Goal: Transaction & Acquisition: Purchase product/service

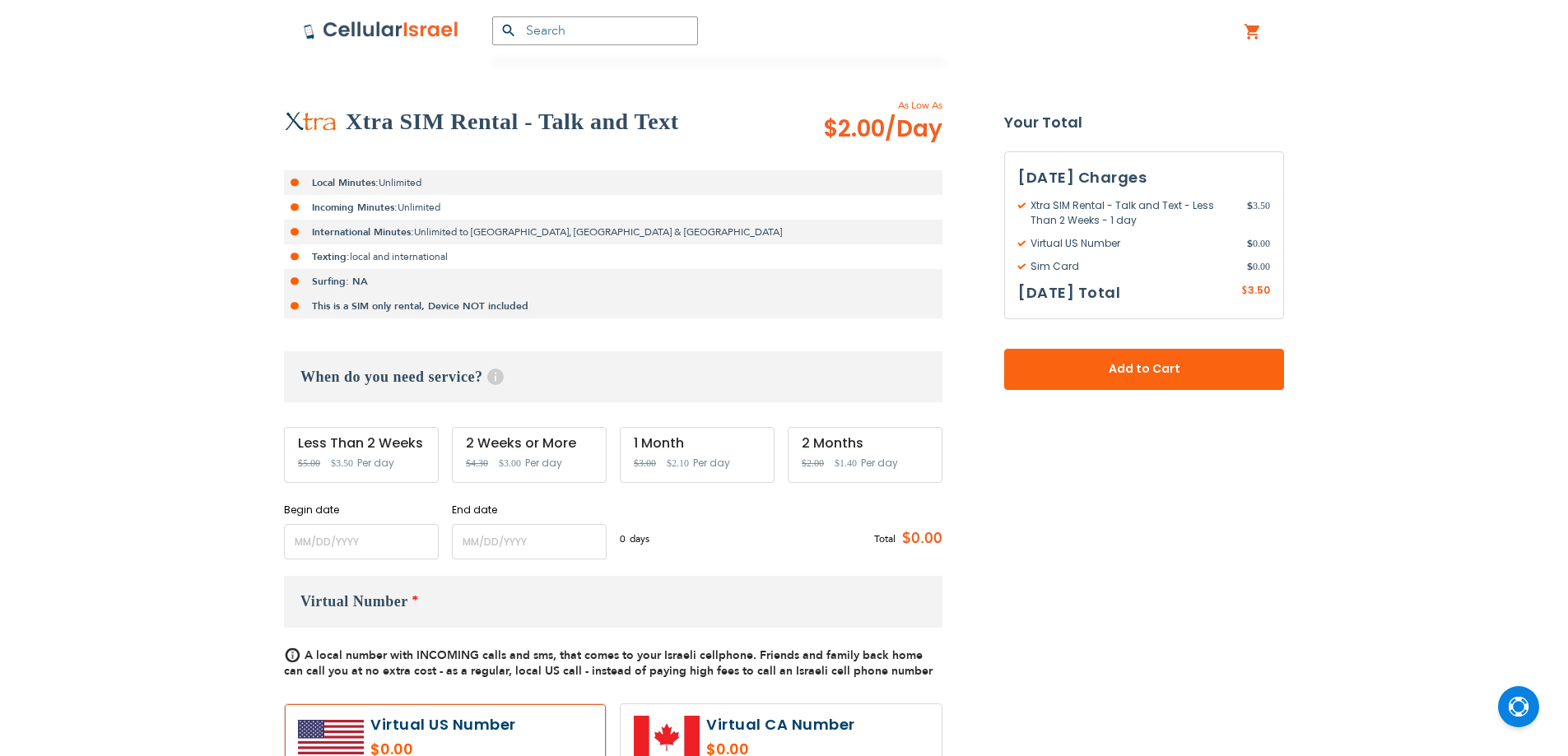
scroll to position [274, 0]
click at [374, 552] on input "name" at bounding box center [361, 541] width 155 height 35
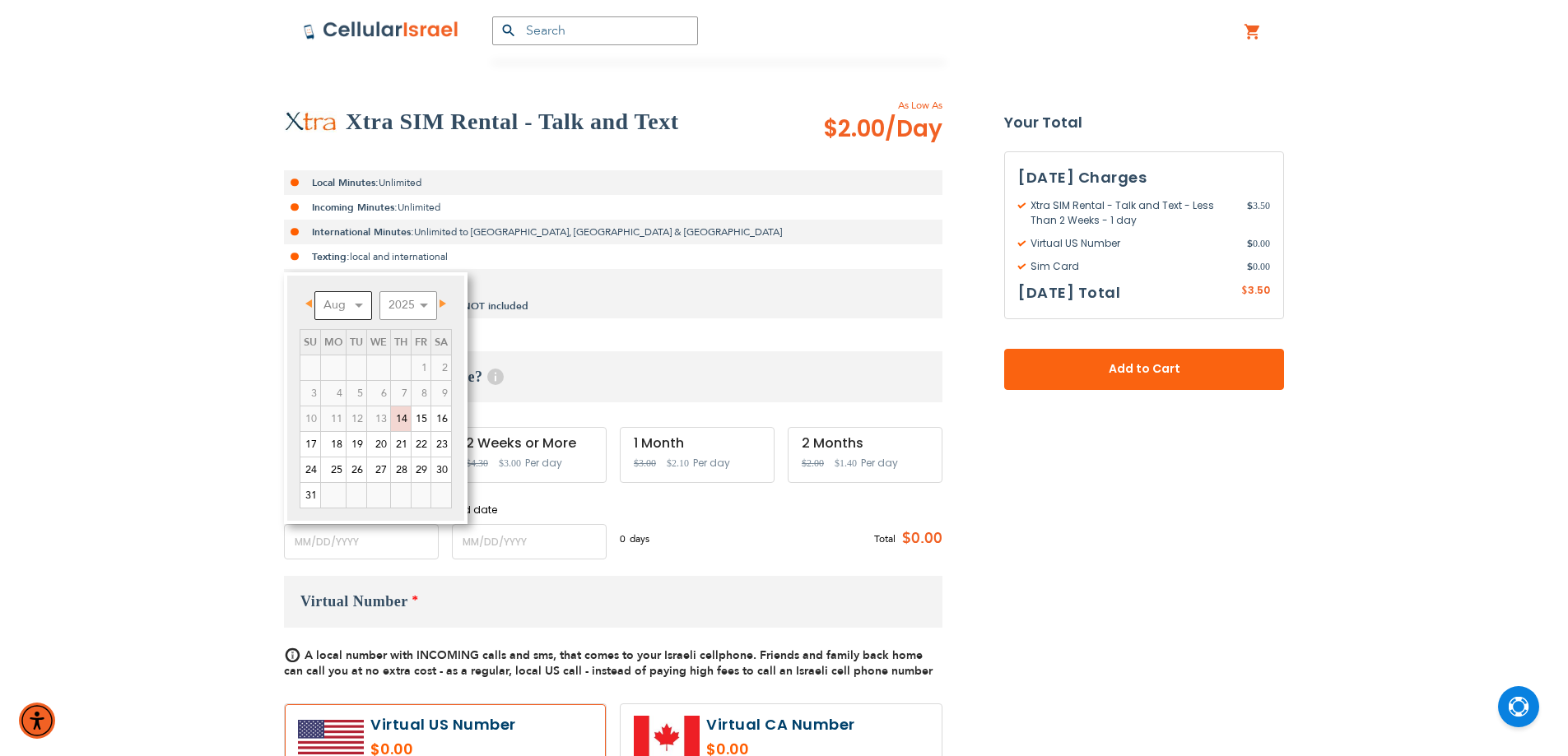
click at [348, 307] on select "Aug Sep Oct Nov Dec" at bounding box center [343, 306] width 58 height 28
click at [383, 363] on link "3" at bounding box center [379, 368] width 23 height 25
type input "[DATE]"
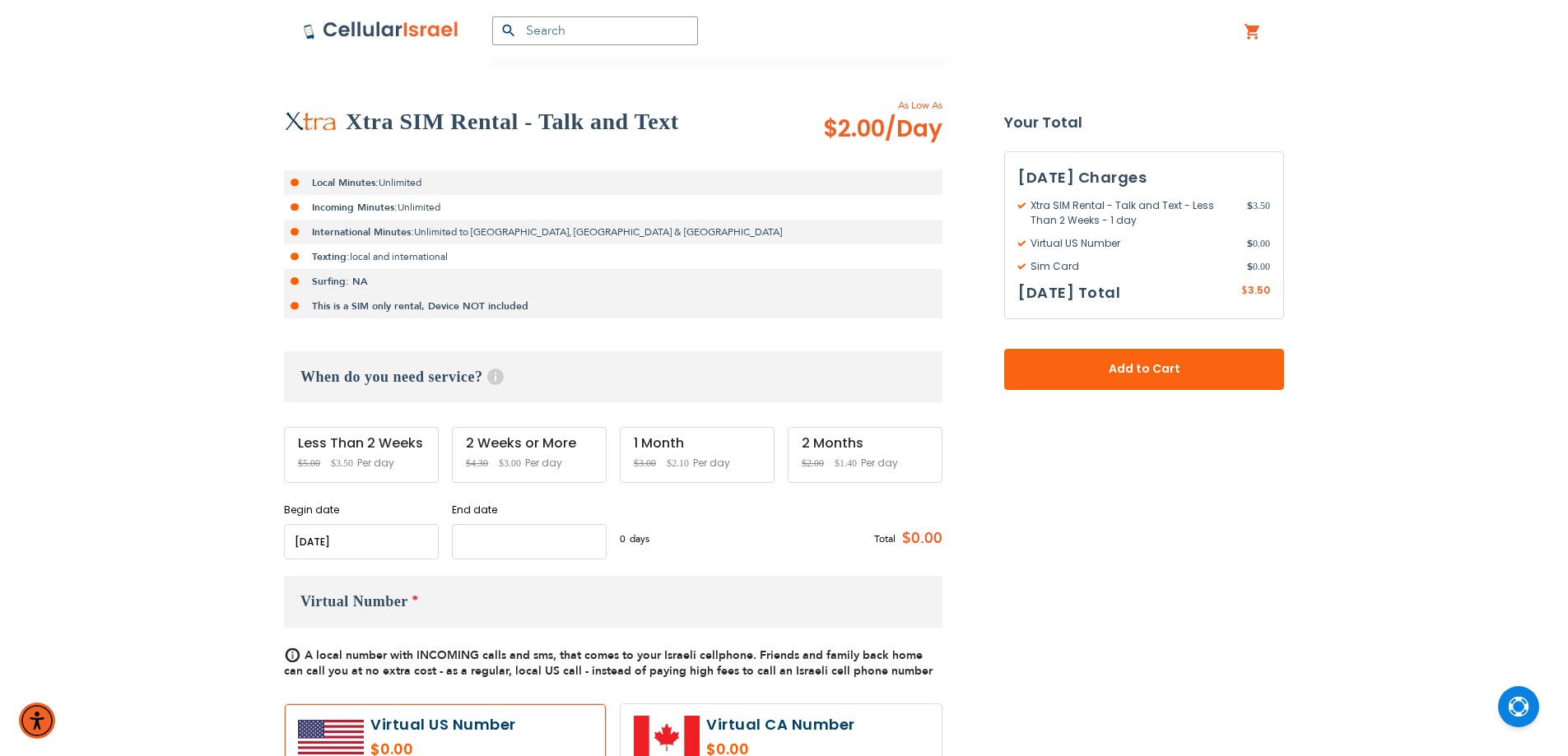
click at [473, 525] on input "name" at bounding box center [530, 541] width 155 height 35
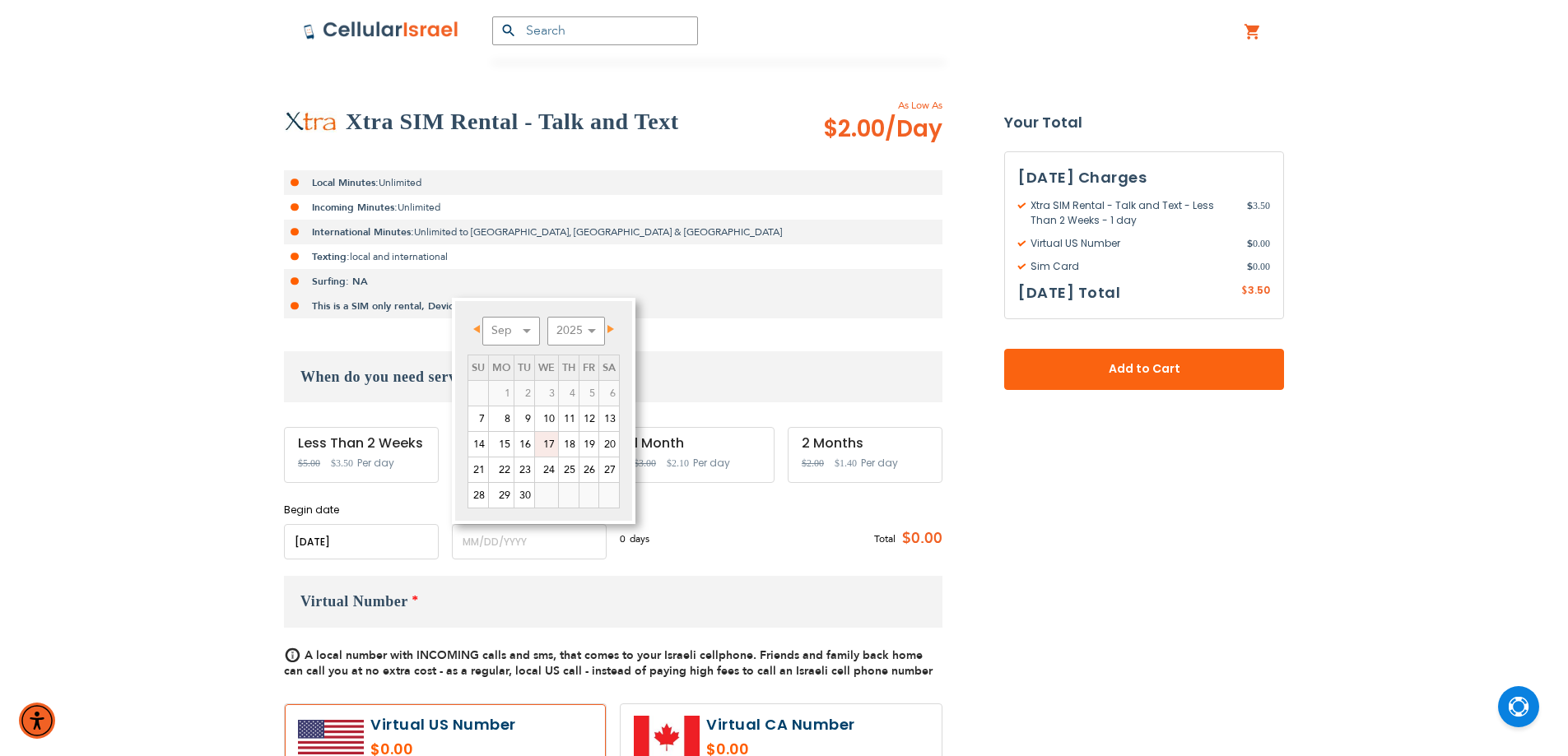
click at [553, 446] on link "17" at bounding box center [546, 445] width 23 height 25
type input "[DATE]"
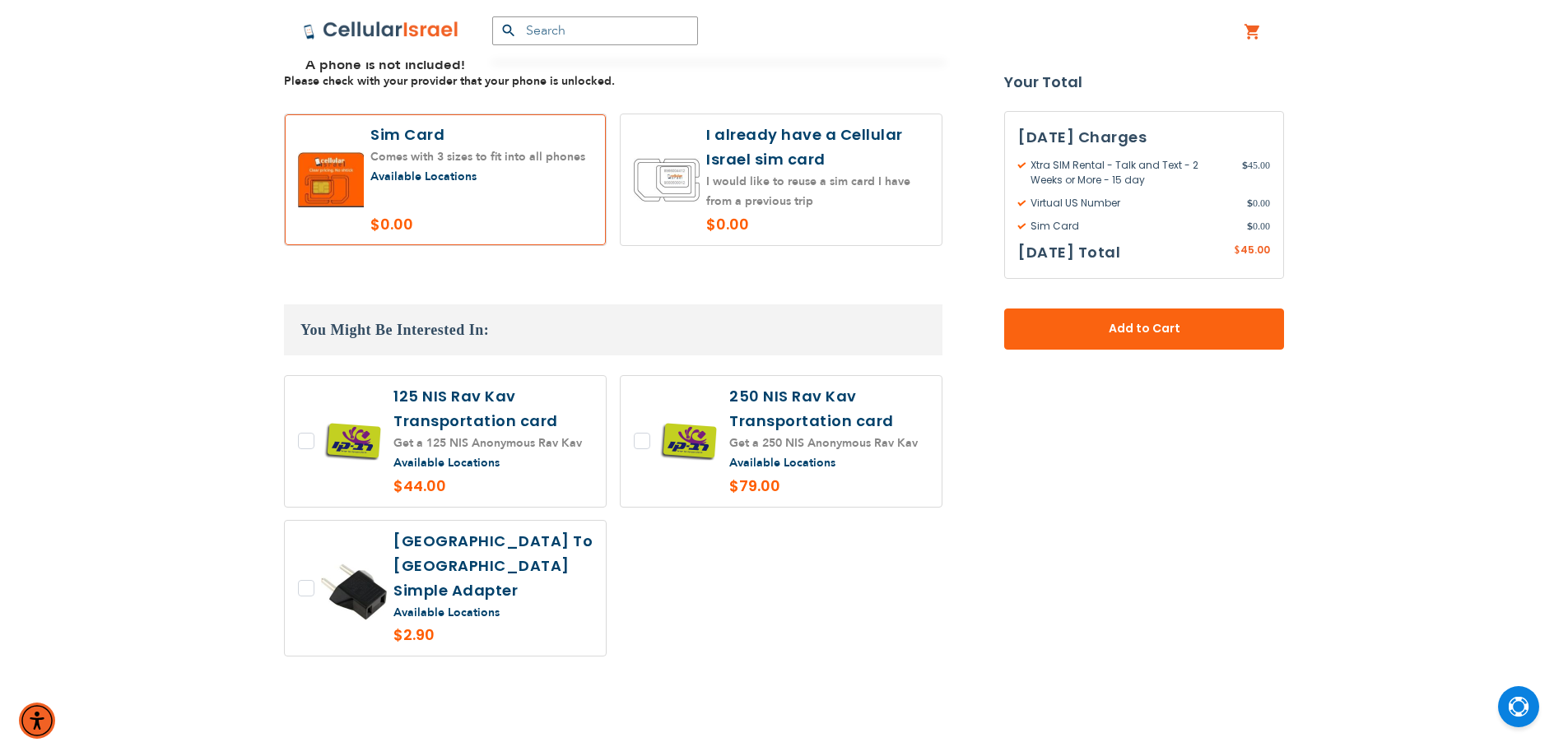
scroll to position [1235, 0]
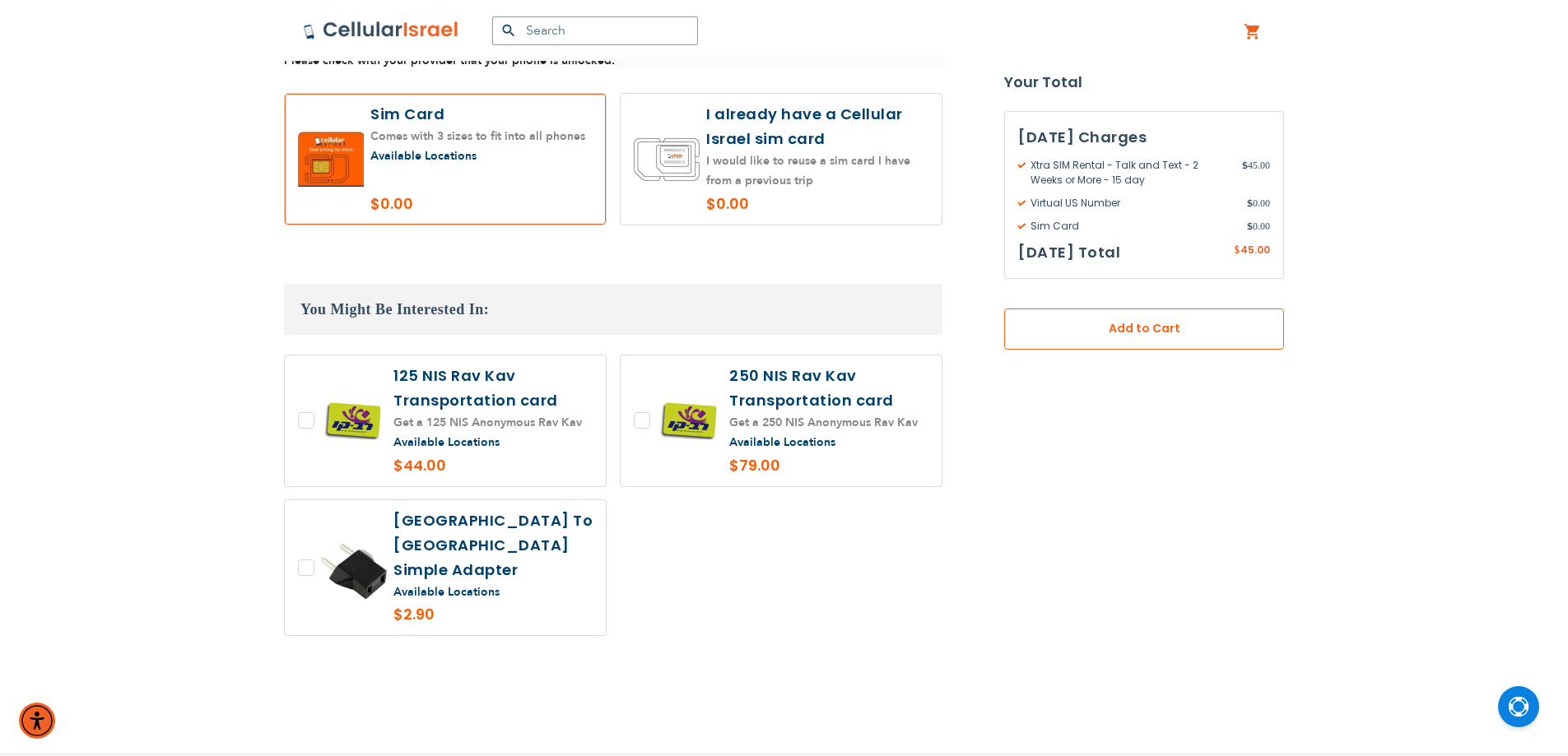
click at [1136, 337] on span "Add to Cart" at bounding box center [1144, 329] width 171 height 17
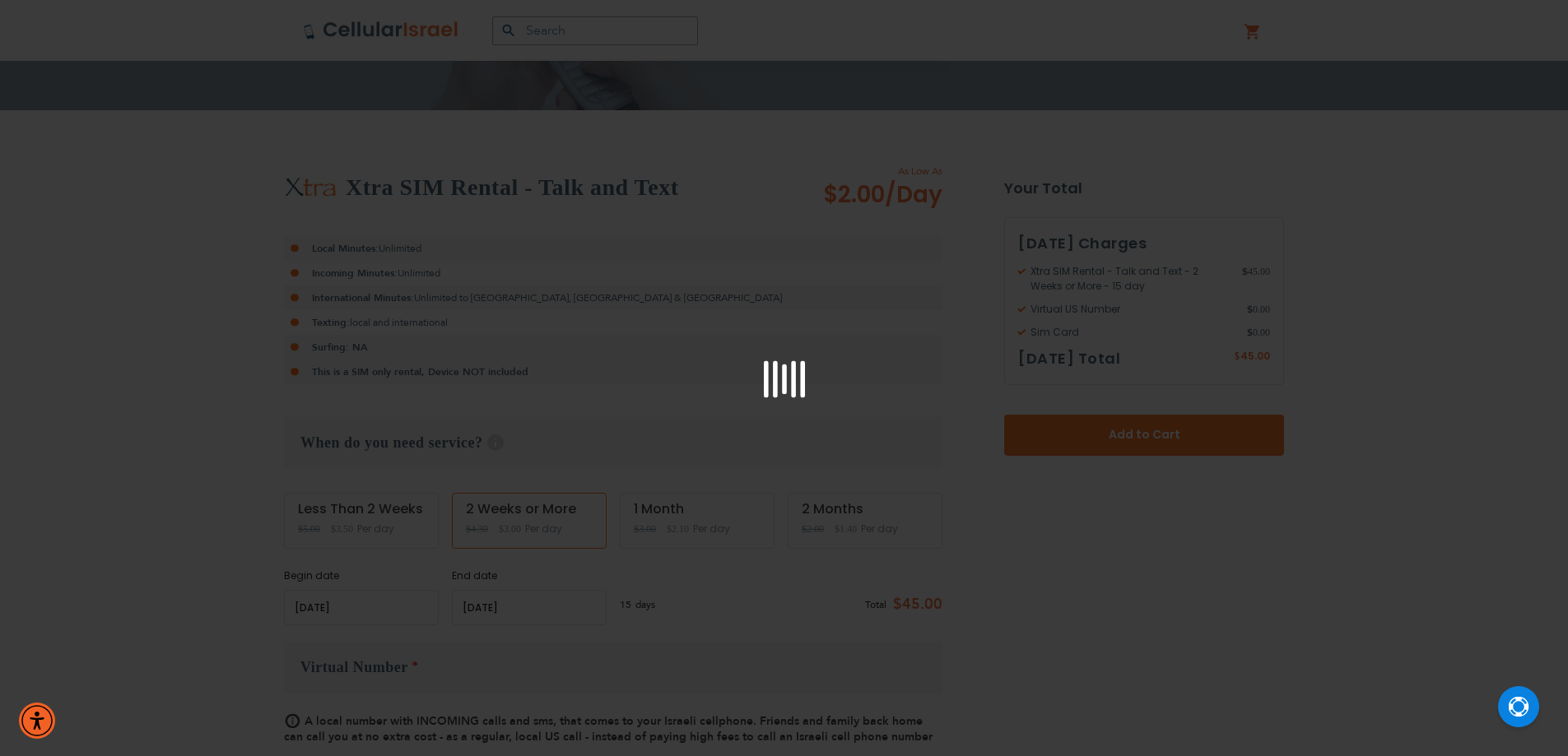
scroll to position [137, 0]
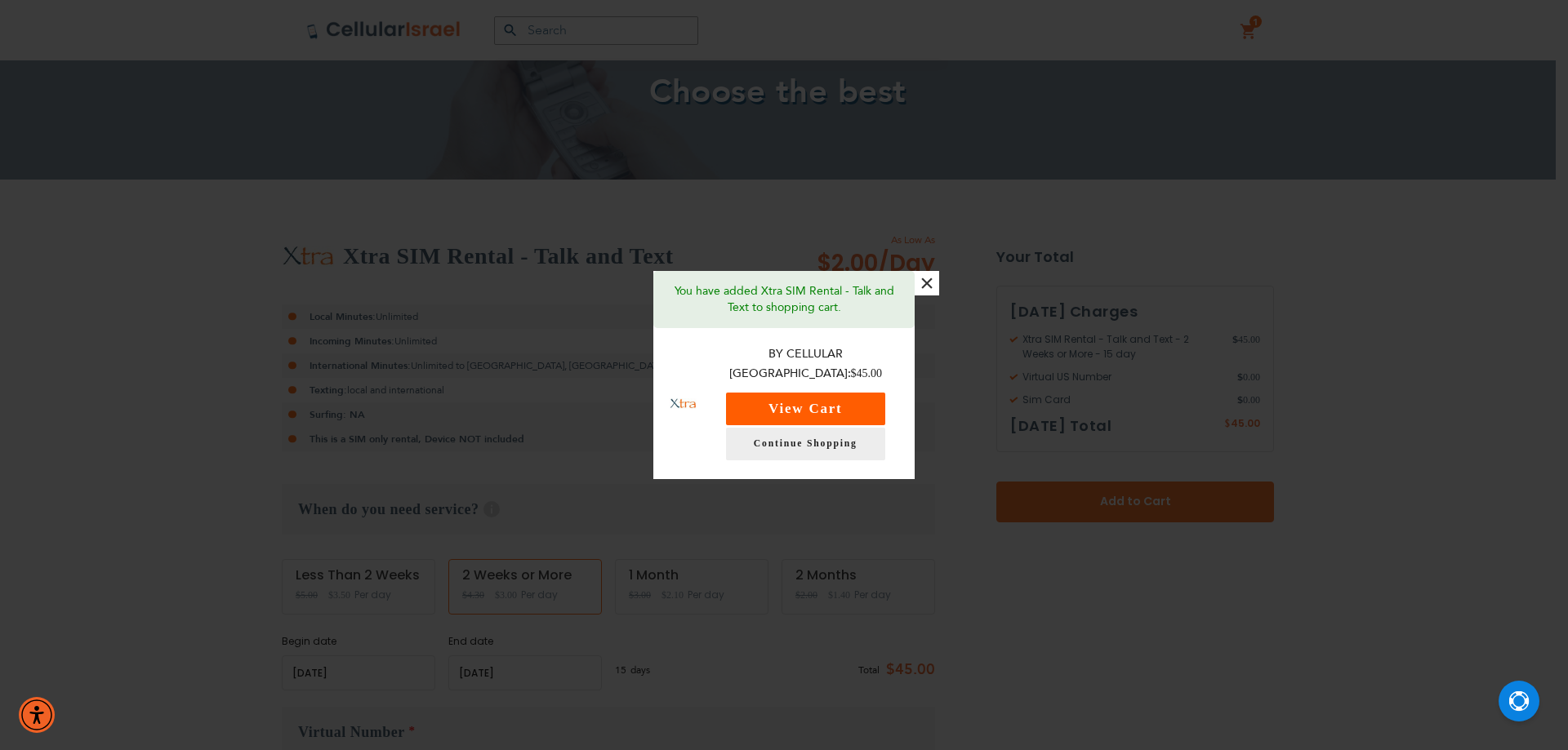
click at [813, 392] on button "View Cart" at bounding box center [806, 408] width 160 height 33
